Goal: Information Seeking & Learning: Find specific page/section

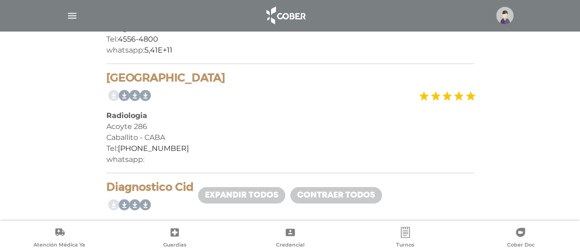
scroll to position [412, 0]
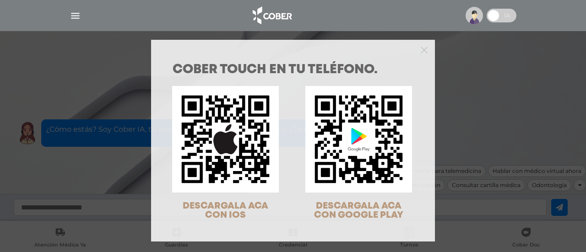
click at [445, 82] on div "COBER TOUCH en tu teléfono. DESCARGALA ACA CON IOS DESCARGALA ACA CON GOOGLE PL…" at bounding box center [293, 126] width 586 height 252
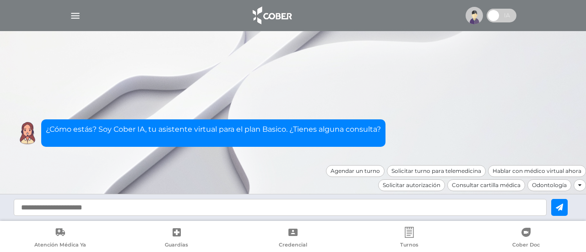
click at [75, 16] on img "button" at bounding box center [75, 15] width 11 height 11
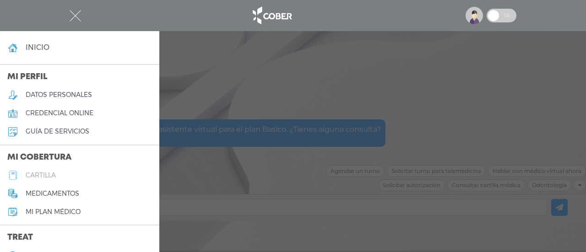
click at [65, 175] on link "cartilla" at bounding box center [79, 175] width 159 height 18
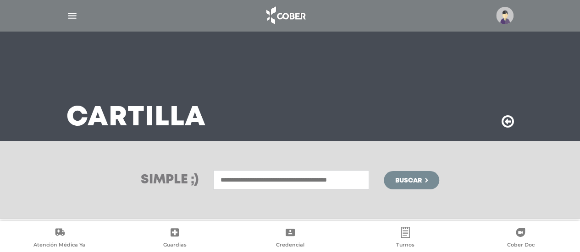
scroll to position [218, 0]
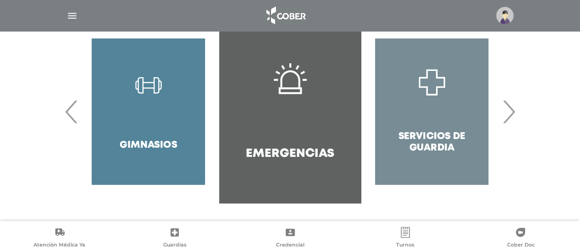
click at [512, 110] on span "›" at bounding box center [508, 111] width 18 height 49
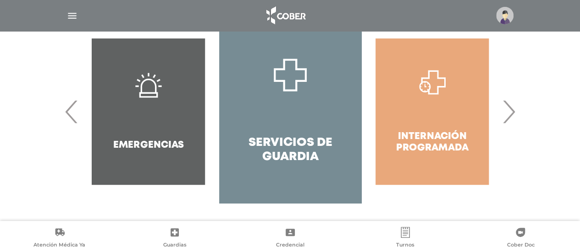
click at [513, 110] on span "›" at bounding box center [508, 111] width 18 height 49
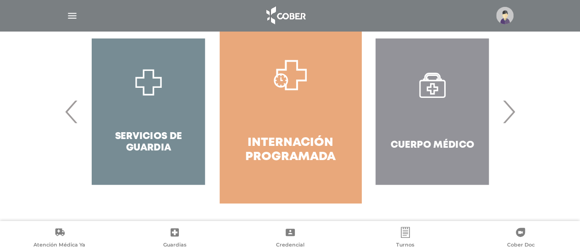
click at [513, 110] on span "›" at bounding box center [508, 111] width 18 height 49
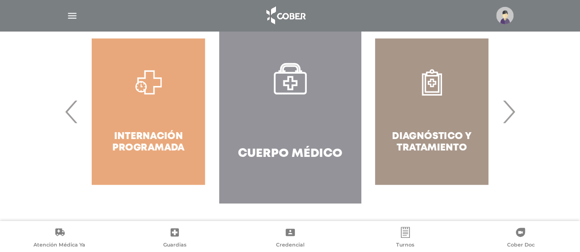
click at [513, 110] on span "›" at bounding box center [508, 111] width 18 height 49
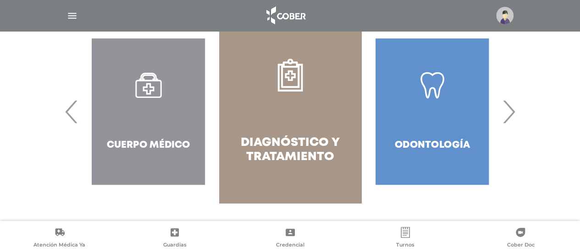
click at [299, 87] on icon at bounding box center [290, 75] width 33 height 33
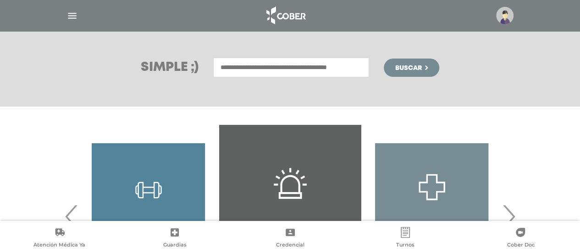
scroll to position [172, 0]
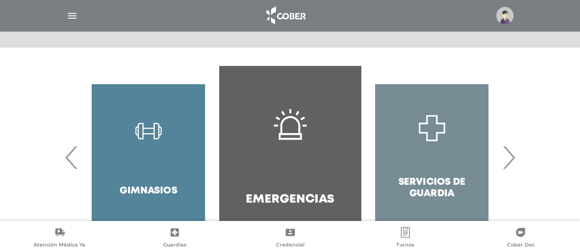
drag, startPoint x: 524, startPoint y: 160, endPoint x: 518, endPoint y: 158, distance: 6.7
click at [523, 160] on div "Odontología Farmacias" at bounding box center [289, 157] width 469 height 183
click at [511, 155] on span "›" at bounding box center [508, 157] width 18 height 49
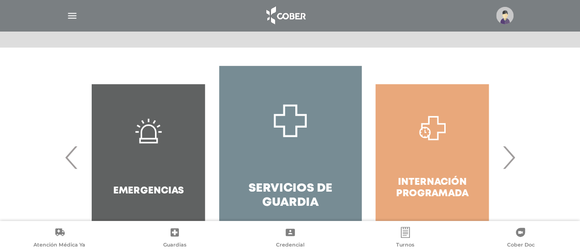
click at [510, 155] on span "›" at bounding box center [508, 157] width 18 height 49
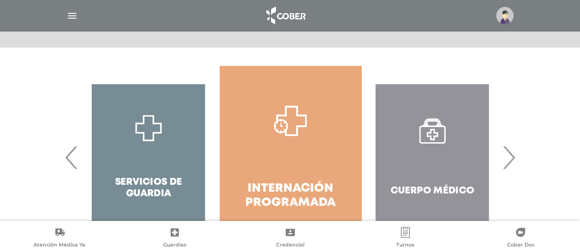
click at [510, 155] on span "›" at bounding box center [508, 157] width 18 height 49
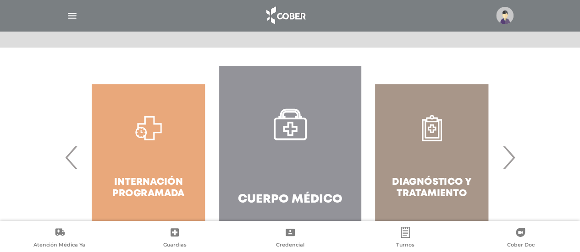
drag, startPoint x: 510, startPoint y: 155, endPoint x: 505, endPoint y: 155, distance: 5.0
click at [509, 155] on span "›" at bounding box center [508, 157] width 18 height 49
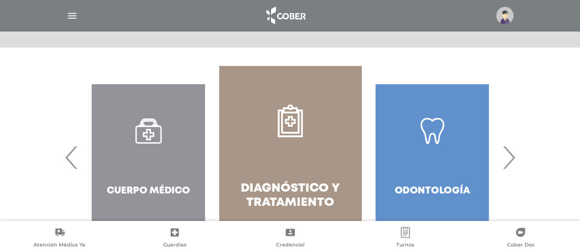
drag, startPoint x: 511, startPoint y: 157, endPoint x: 425, endPoint y: 157, distance: 86.1
click at [510, 157] on span "›" at bounding box center [508, 157] width 18 height 49
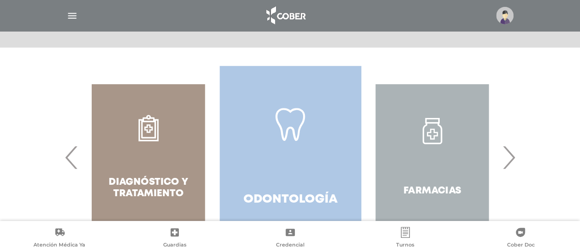
click at [320, 144] on link "Odontología" at bounding box center [290, 157] width 142 height 183
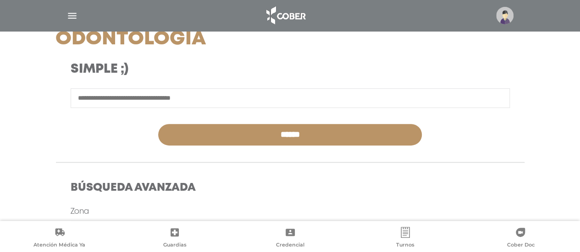
scroll to position [137, 0]
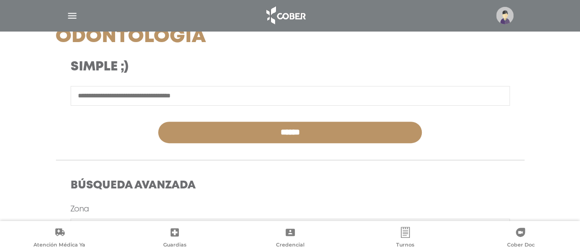
click at [148, 93] on input "text" at bounding box center [290, 96] width 439 height 20
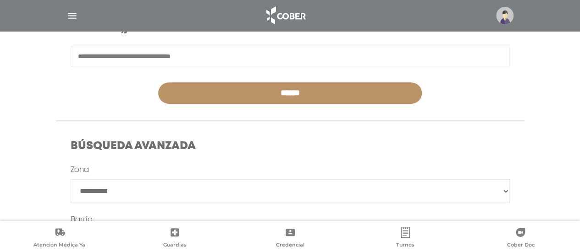
scroll to position [229, 0]
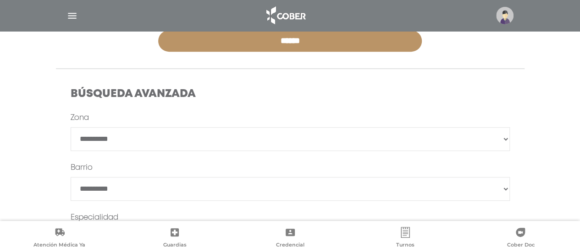
click at [141, 142] on select "**********" at bounding box center [290, 139] width 439 height 24
select select "****"
click at [71, 127] on select "**********" at bounding box center [290, 139] width 439 height 24
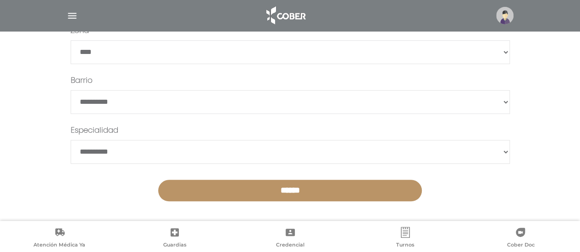
scroll to position [319, 0]
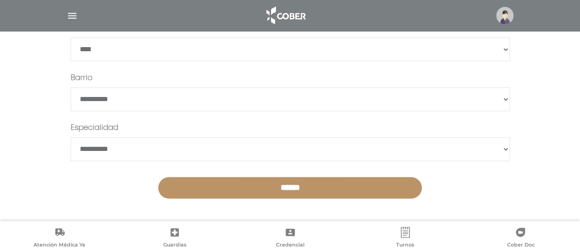
click at [165, 150] on select "**********" at bounding box center [290, 149] width 439 height 24
select select "**********"
click at [71, 137] on select "**********" at bounding box center [290, 149] width 439 height 24
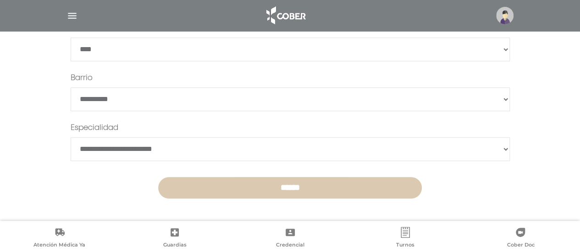
click at [269, 189] on input "******" at bounding box center [289, 188] width 263 height 22
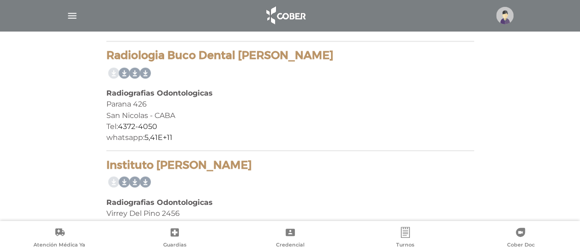
scroll to position [761, 0]
drag, startPoint x: 105, startPoint y: 55, endPoint x: 325, endPoint y: 58, distance: 219.9
copy h4 "Radiologia Buco Dental Dr. Authier Raul"
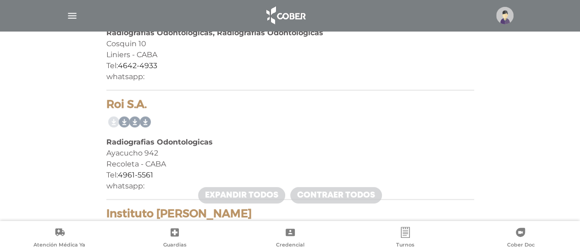
scroll to position [394, 0]
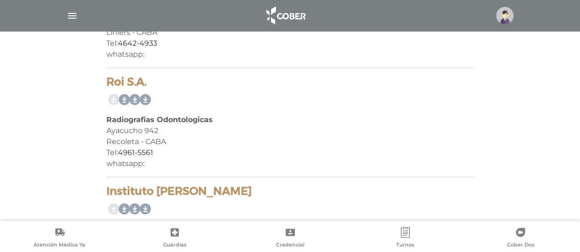
click at [145, 97] on link at bounding box center [143, 100] width 15 height 15
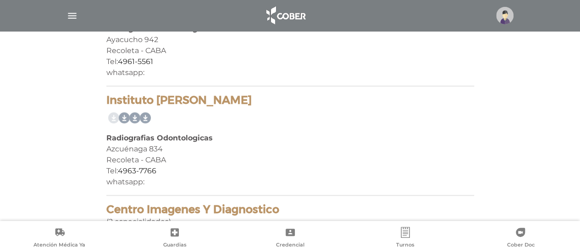
scroll to position [486, 0]
click at [147, 114] on link at bounding box center [143, 117] width 15 height 15
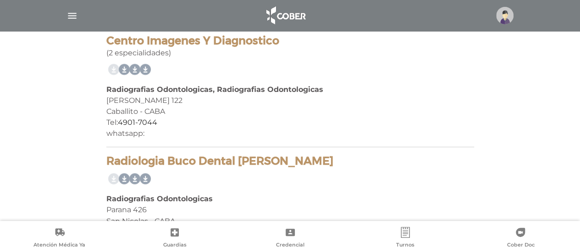
scroll to position [669, 0]
